Goal: Task Accomplishment & Management: Manage account settings

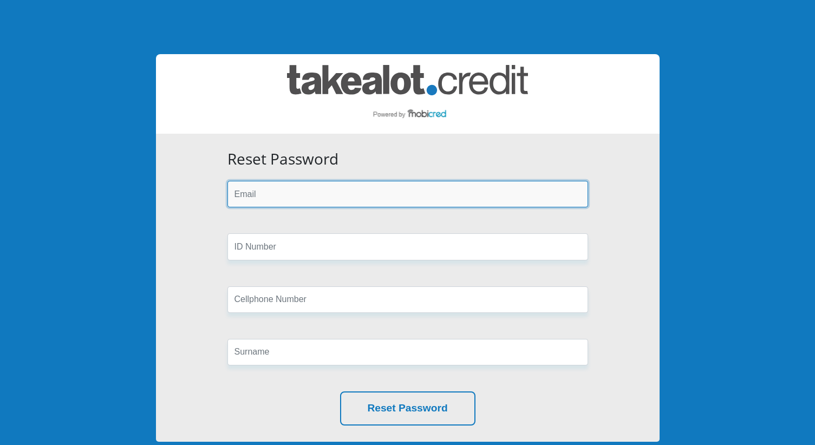
click at [253, 197] on input "email" at bounding box center [407, 194] width 361 height 27
type input "[EMAIL_ADDRESS][DOMAIN_NAME]"
type input "0764925242"
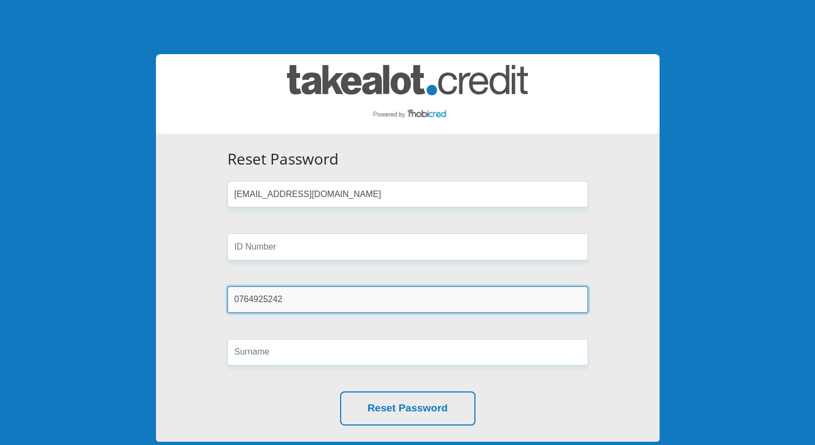
type input "GOODNESS"
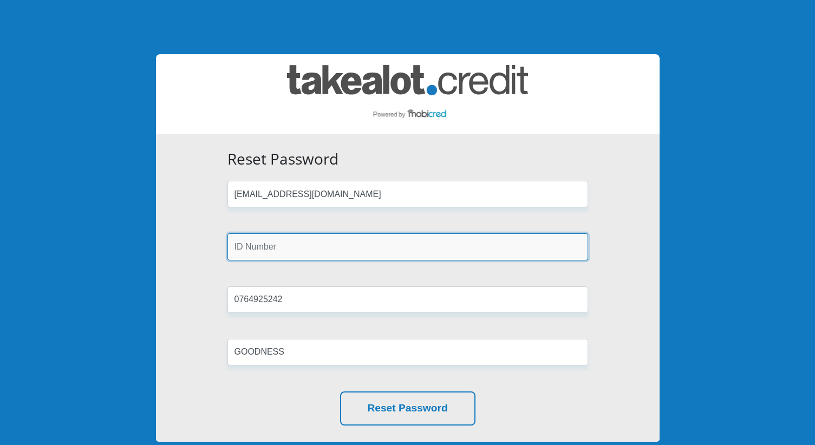
click at [269, 245] on input "text" at bounding box center [407, 246] width 361 height 27
type input "9501051110086"
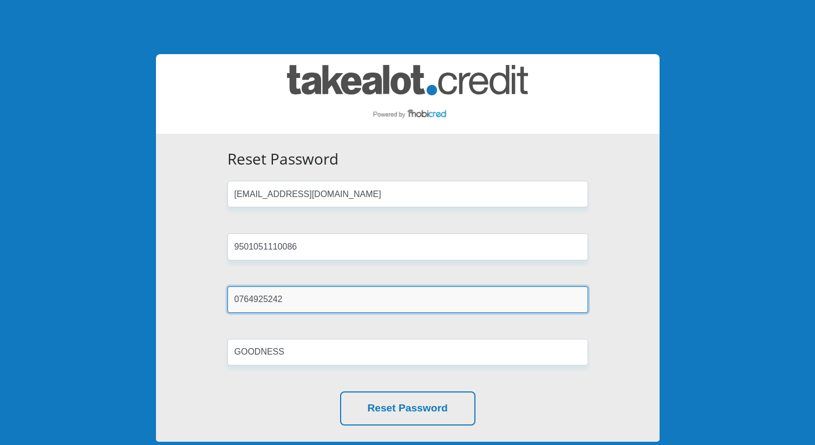
click at [291, 296] on input "0764925242" at bounding box center [407, 299] width 361 height 27
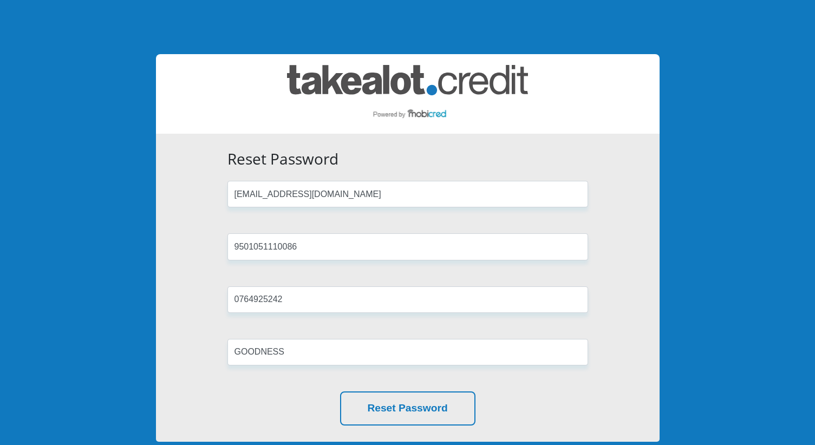
click at [211, 327] on div "Reset Password nonhlanhlad819@gmail.com 9501051110086 0764925242 GOODNESS Reset…" at bounding box center [408, 288] width 504 height 308
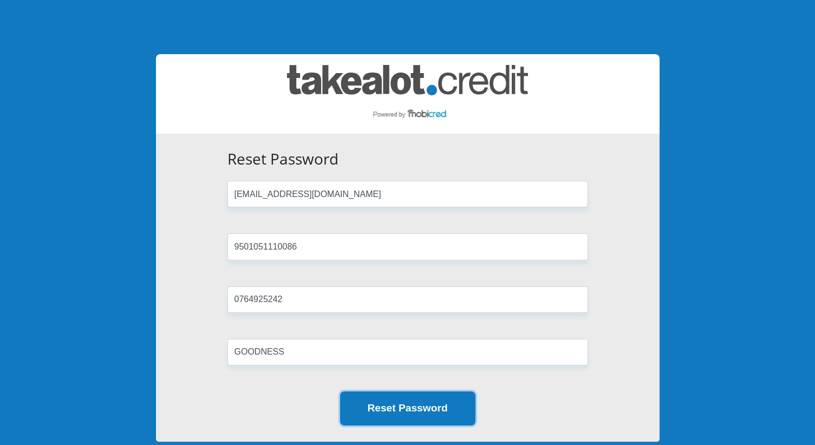
click at [378, 410] on button "Reset Password" at bounding box center [407, 408] width 135 height 34
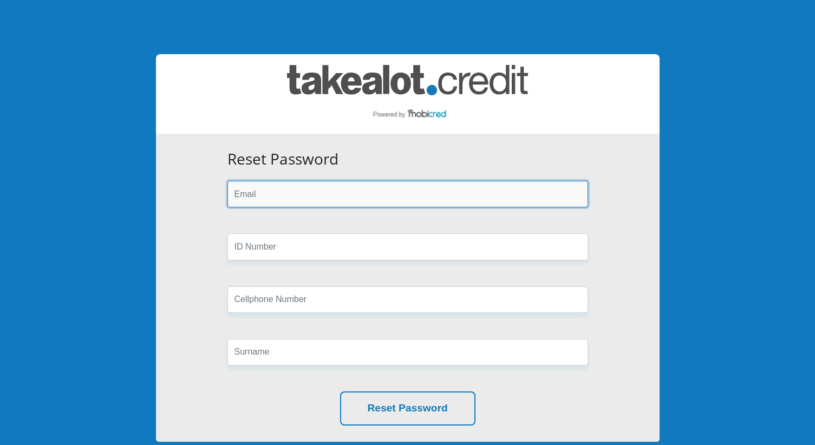
click at [277, 201] on input "email" at bounding box center [407, 194] width 361 height 27
type input "[EMAIL_ADDRESS][DOMAIN_NAME]"
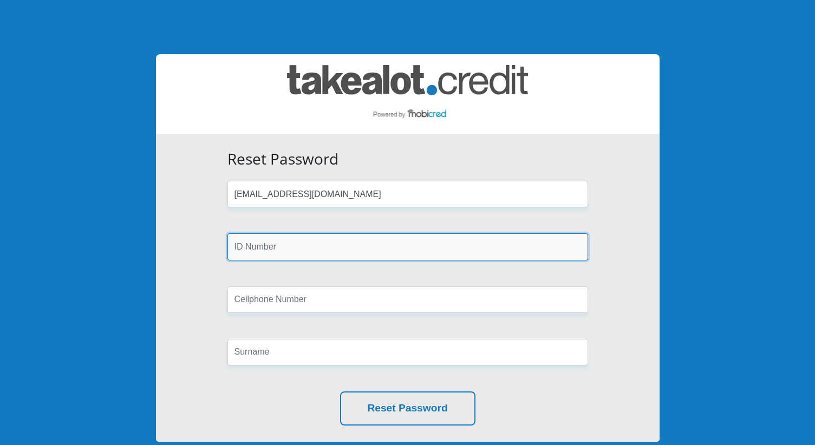
type input "9501051110086"
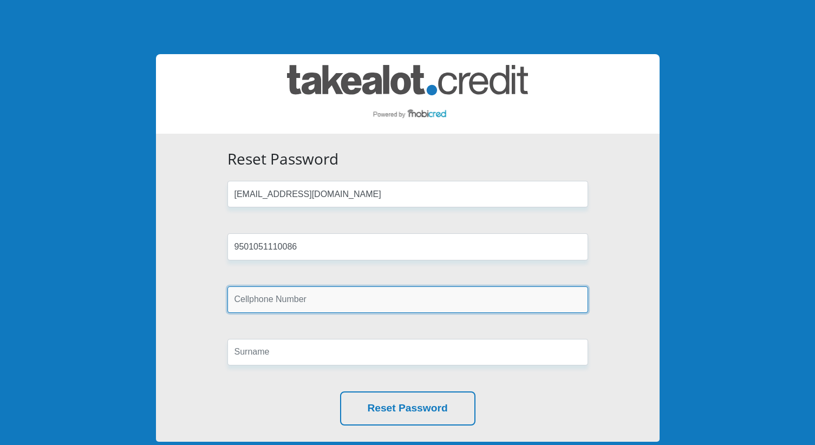
type input "0764925242"
type input "GOODNESS"
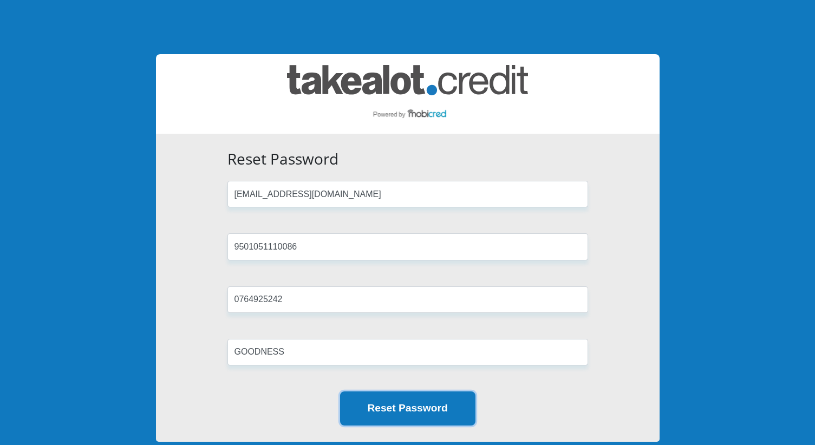
click at [410, 391] on button "Reset Password" at bounding box center [407, 408] width 135 height 34
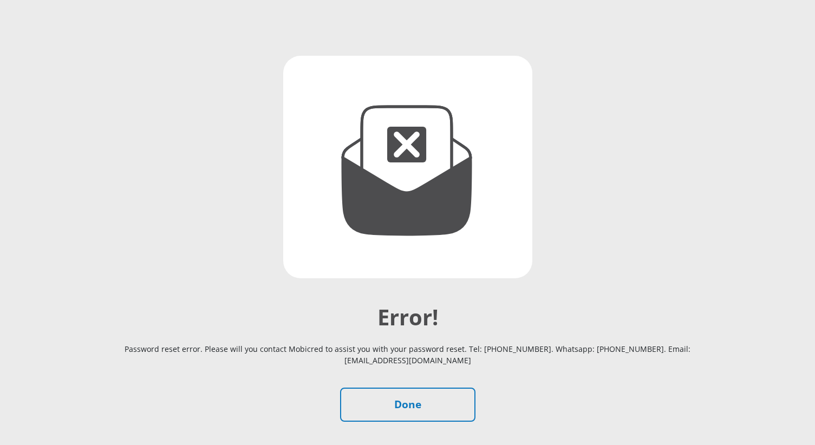
scroll to position [147, 0]
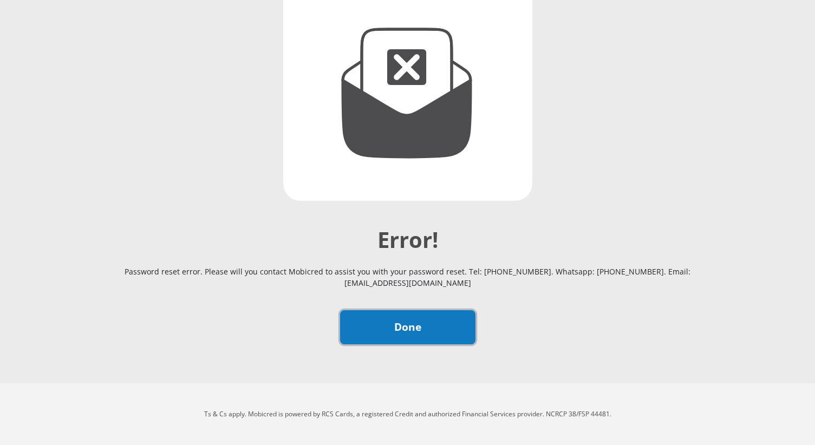
click at [415, 329] on link "Done" at bounding box center [407, 327] width 135 height 34
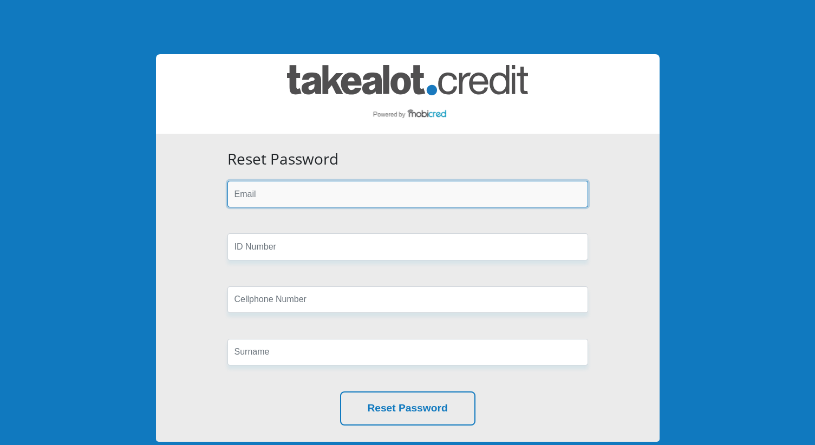
click at [261, 197] on input "email" at bounding box center [407, 194] width 361 height 27
type input "[EMAIL_ADDRESS][DOMAIN_NAME]"
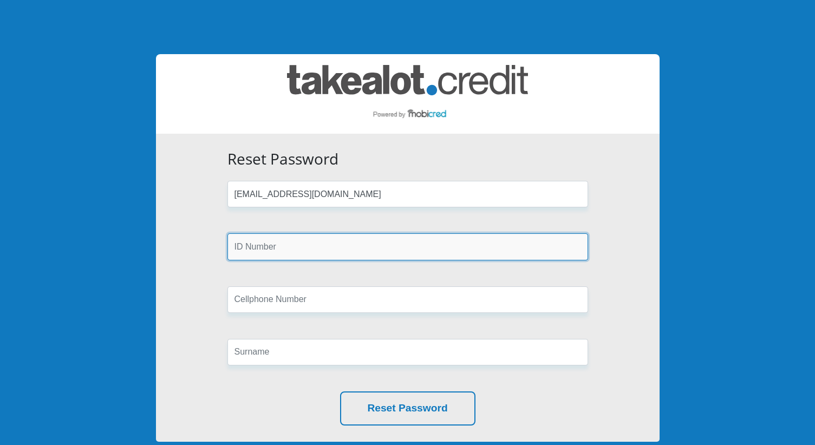
click at [253, 250] on input "text" at bounding box center [407, 246] width 361 height 27
type input "0205051293087"
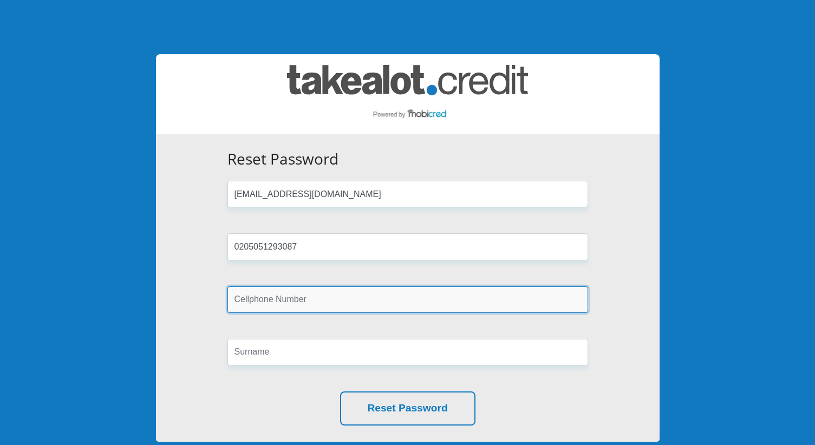
click at [282, 306] on input "text" at bounding box center [407, 299] width 361 height 27
type input "0720563999"
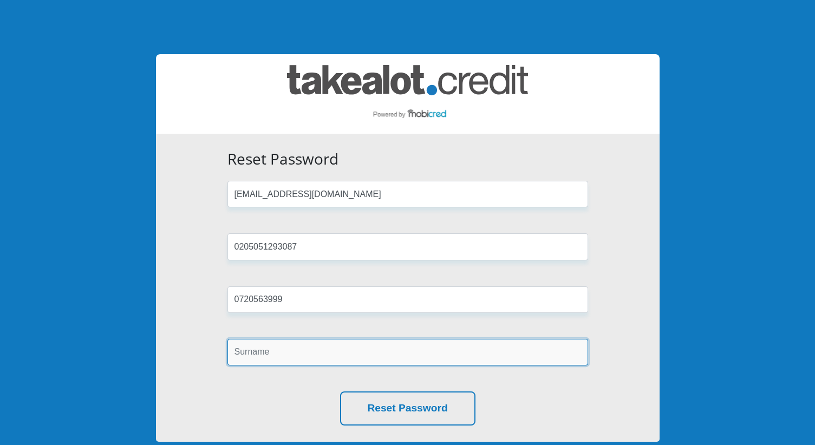
click at [269, 356] on input "text" at bounding box center [407, 352] width 361 height 27
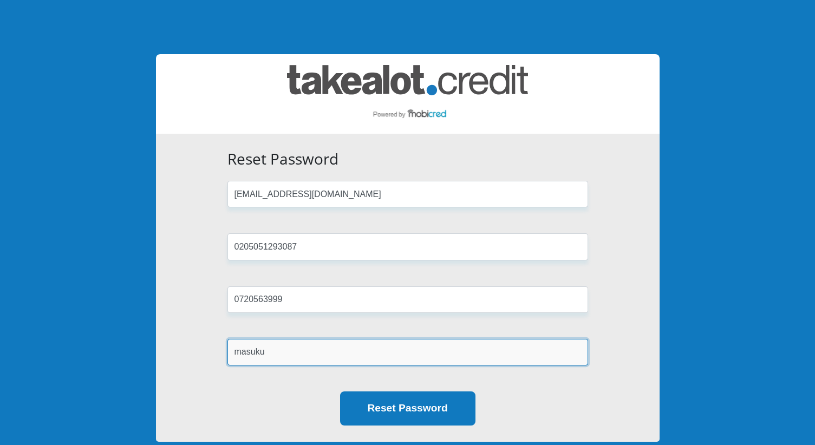
type input "masuku"
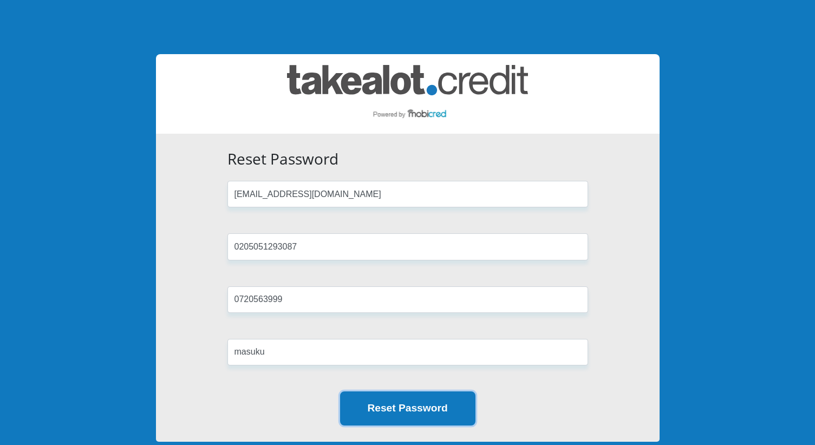
click at [415, 411] on button "Reset Password" at bounding box center [407, 408] width 135 height 34
